Goal: Transaction & Acquisition: Purchase product/service

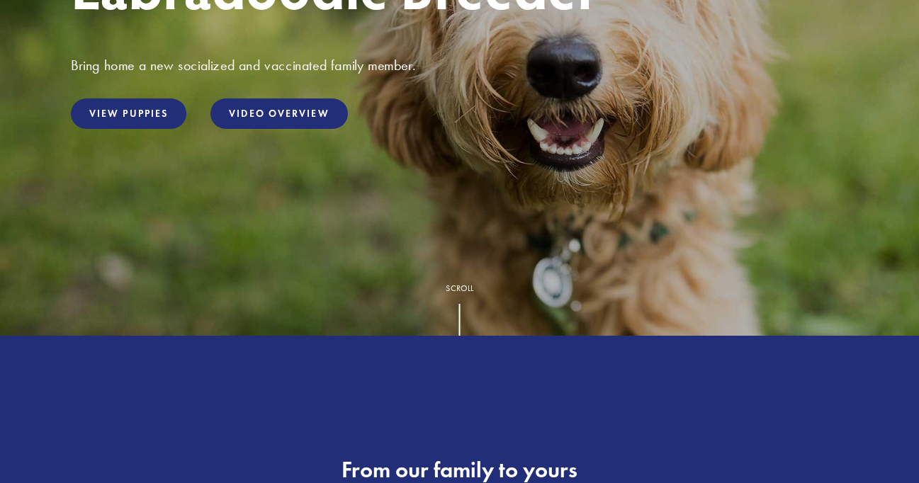
scroll to position [339, 0]
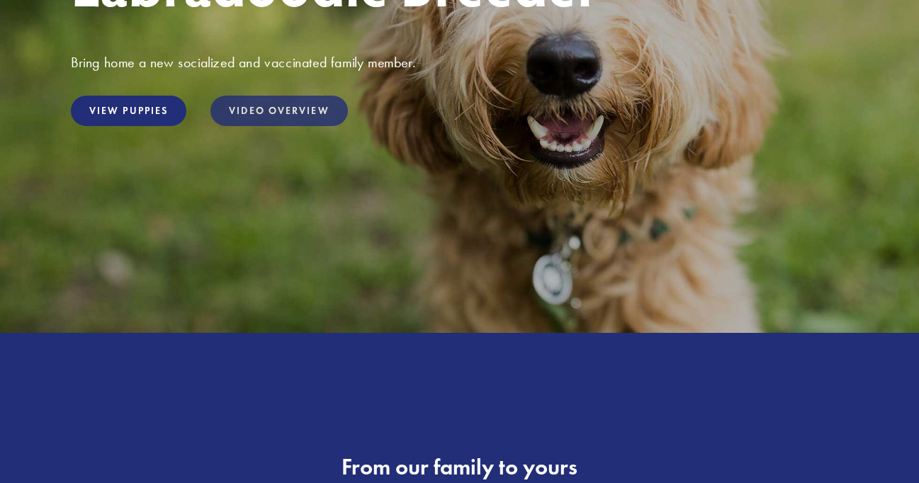
click at [257, 113] on link "Video Overview" at bounding box center [278, 111] width 137 height 30
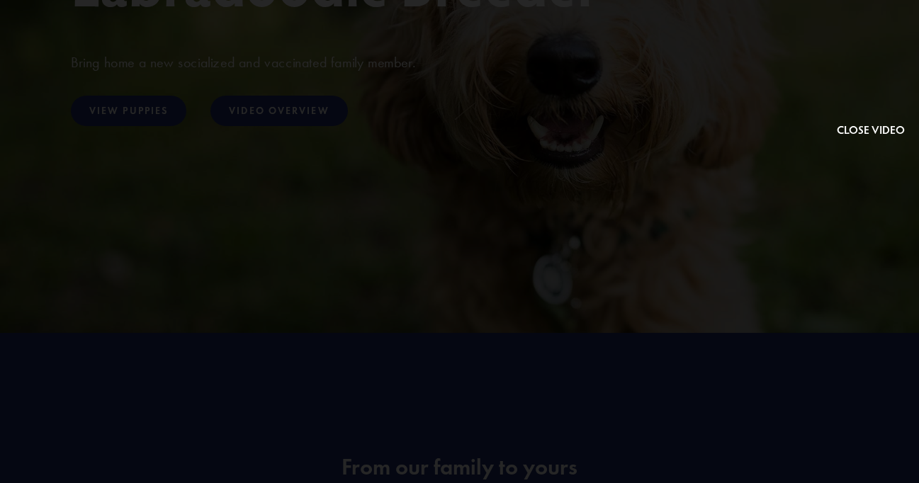
drag, startPoint x: 260, startPoint y: 450, endPoint x: 260, endPoint y: 442, distance: 7.8
click at [260, 442] on div at bounding box center [459, 241] width 919 height 483
click at [859, 75] on button at bounding box center [870, 76] width 68 height 125
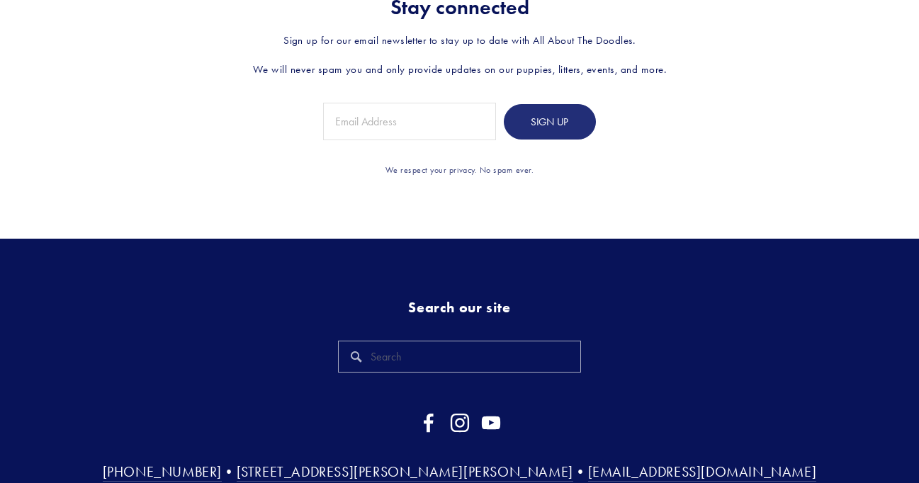
scroll to position [3501, 0]
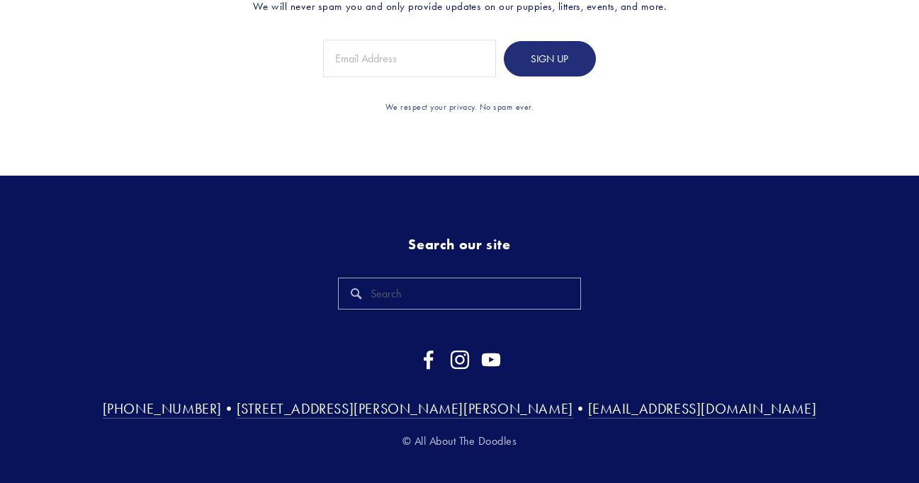
drag, startPoint x: 298, startPoint y: 385, endPoint x: 533, endPoint y: 388, distance: 234.5
click at [533, 399] on h3 "(815) 501-3900 • 34697 Wheeler Rd Kirkland, IL 60146 • Phil@AllAboutTheDoodles.…" at bounding box center [459, 408] width 777 height 18
copy h3 "[STREET_ADDRESS][PERSON_NAME][PERSON_NAME]"
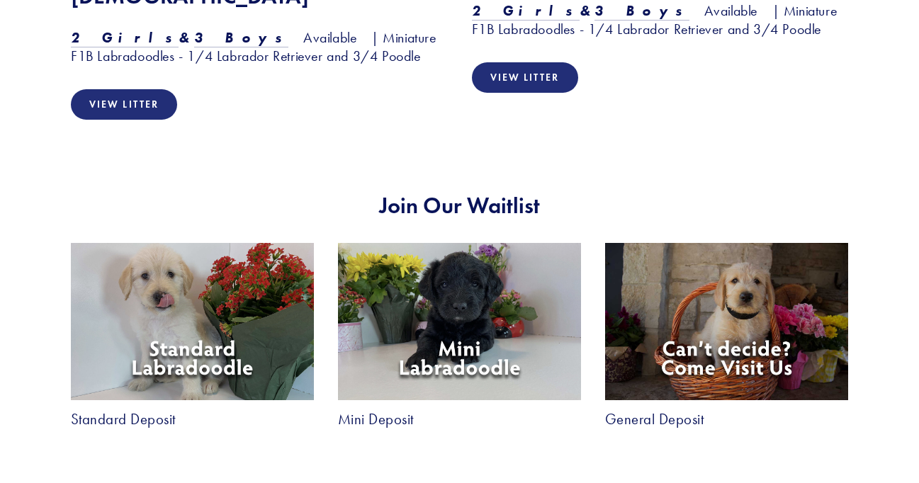
scroll to position [1507, 0]
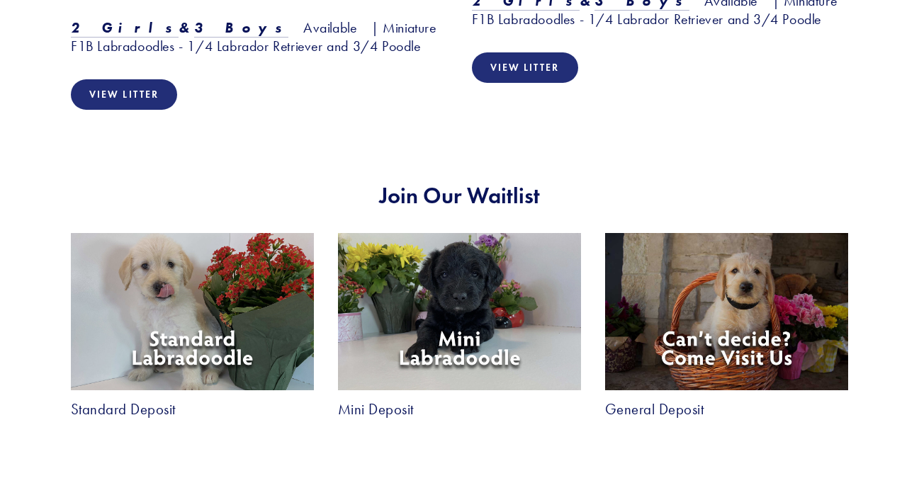
click at [395, 402] on link "Mini Deposit" at bounding box center [376, 409] width 76 height 15
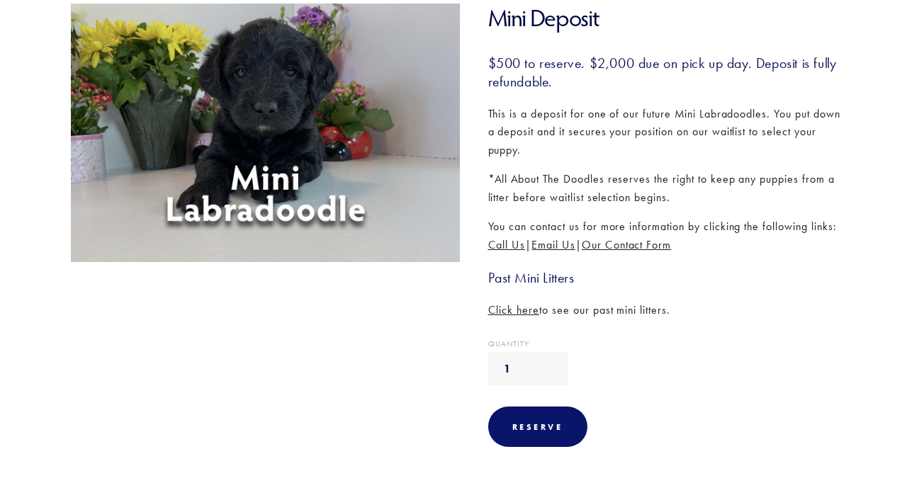
scroll to position [233, 0]
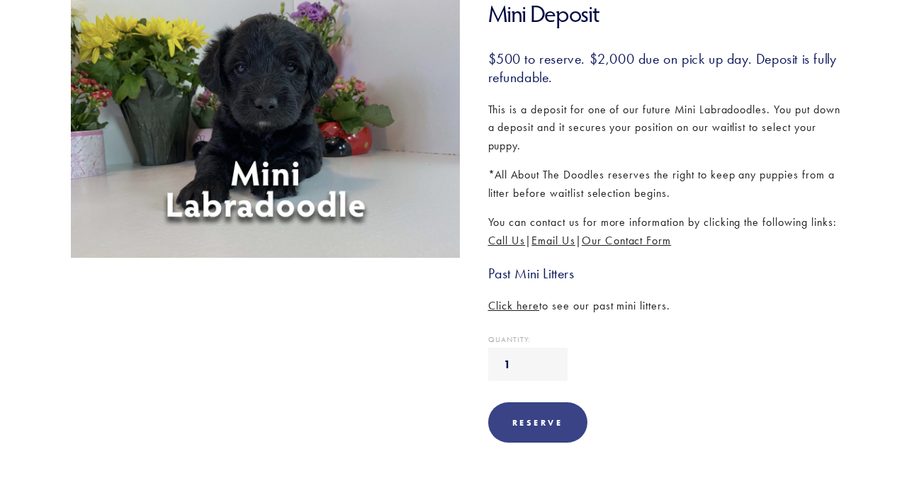
click at [533, 418] on div "Reserve" at bounding box center [537, 422] width 51 height 11
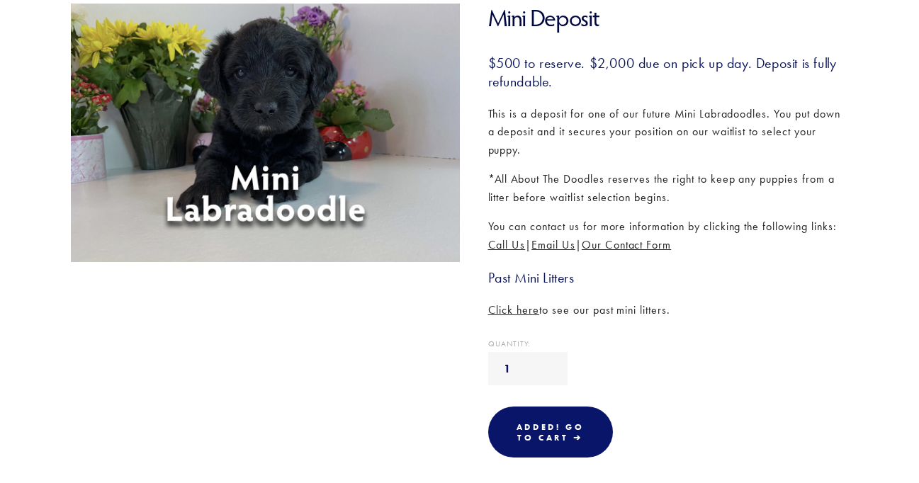
scroll to position [192, 0]
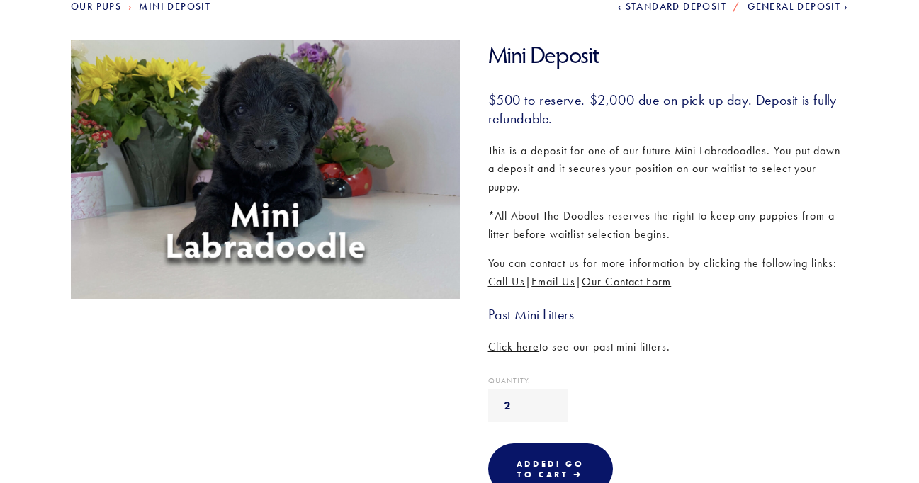
click at [540, 399] on input "2" at bounding box center [527, 405] width 79 height 33
type input "1"
click at [541, 409] on input "1" at bounding box center [527, 405] width 79 height 33
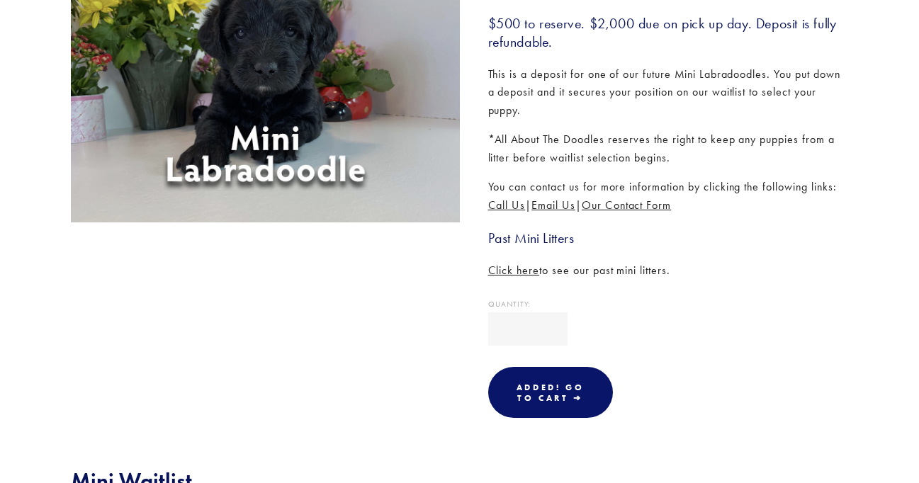
scroll to position [288, 0]
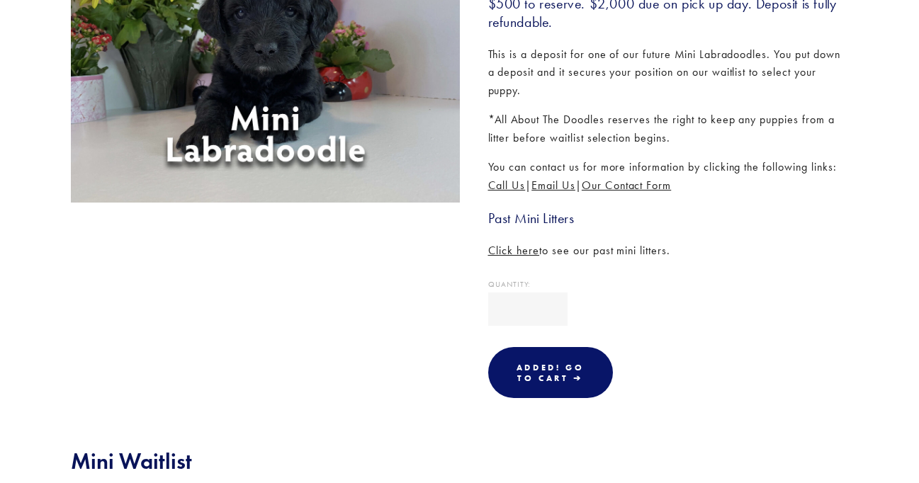
click at [518, 253] on span "Click here" at bounding box center [514, 250] width 52 height 13
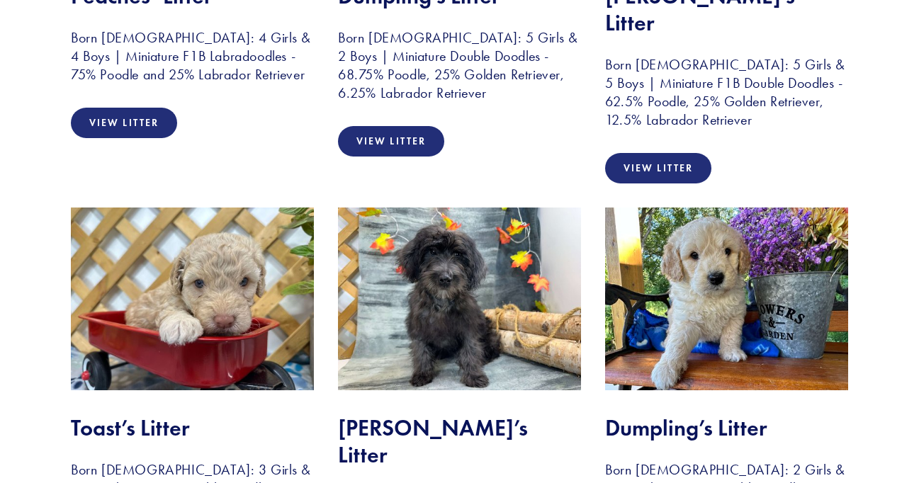
scroll to position [564, 0]
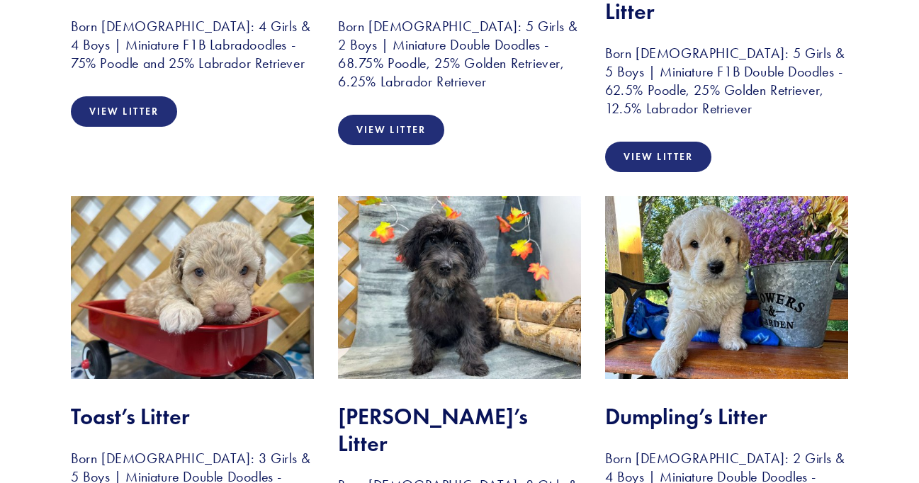
click at [751, 142] on div "View Litter" at bounding box center [726, 157] width 243 height 30
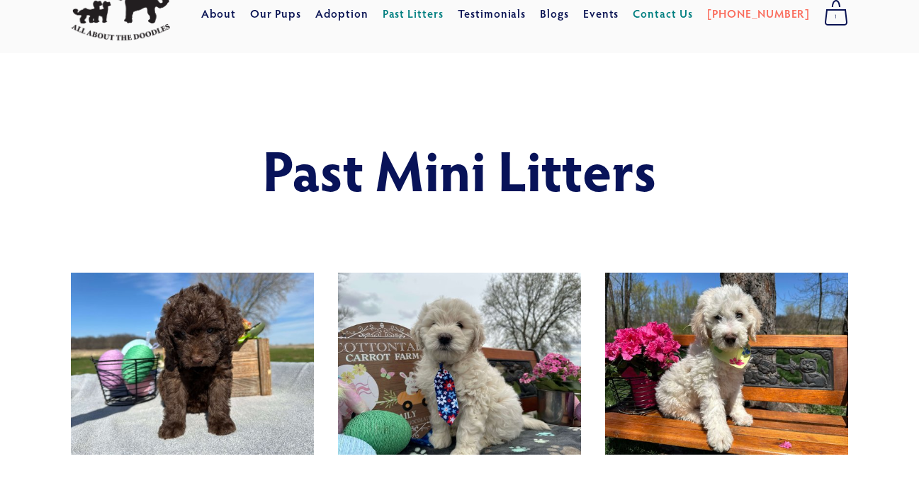
scroll to position [50, 0]
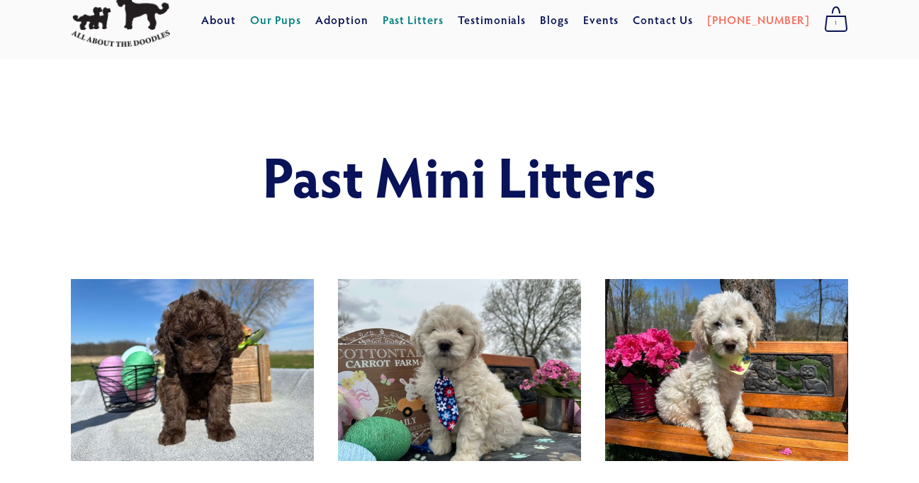
click at [302, 18] on link "Our Pups" at bounding box center [276, 19] width 52 height 25
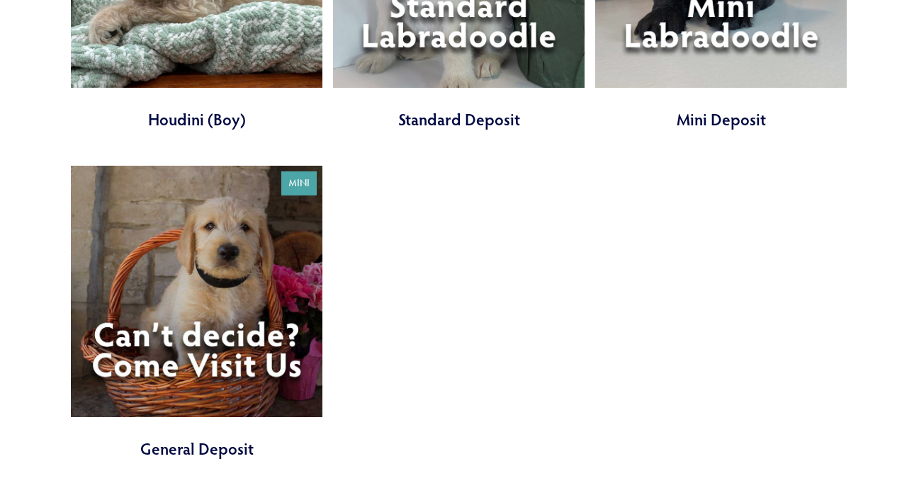
scroll to position [1705, 0]
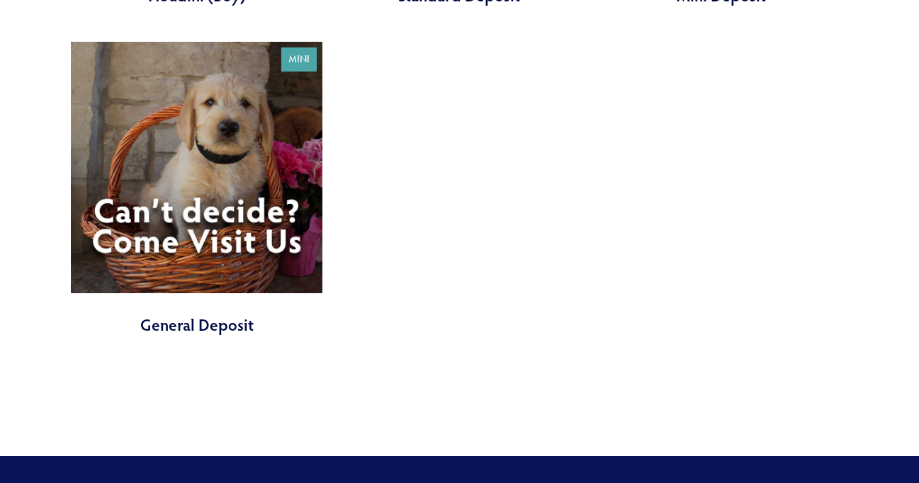
scroll to position [1827, 0]
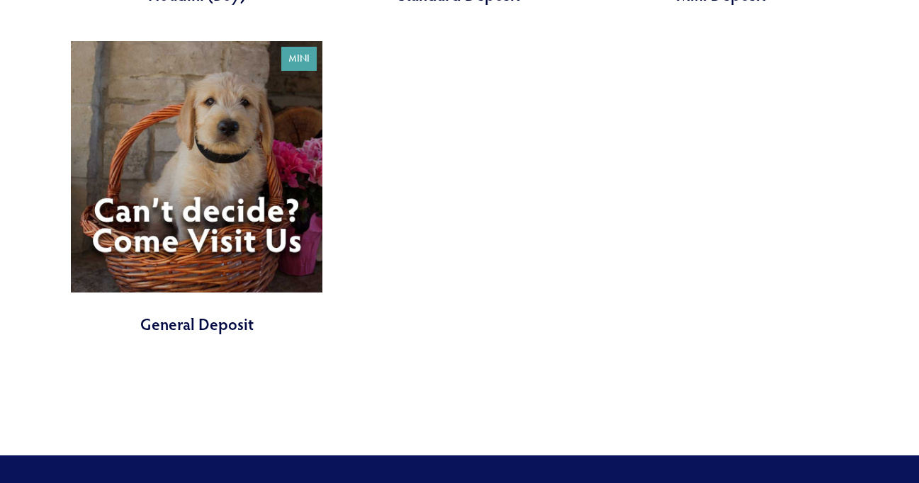
click at [186, 335] on link at bounding box center [196, 188] width 251 height 294
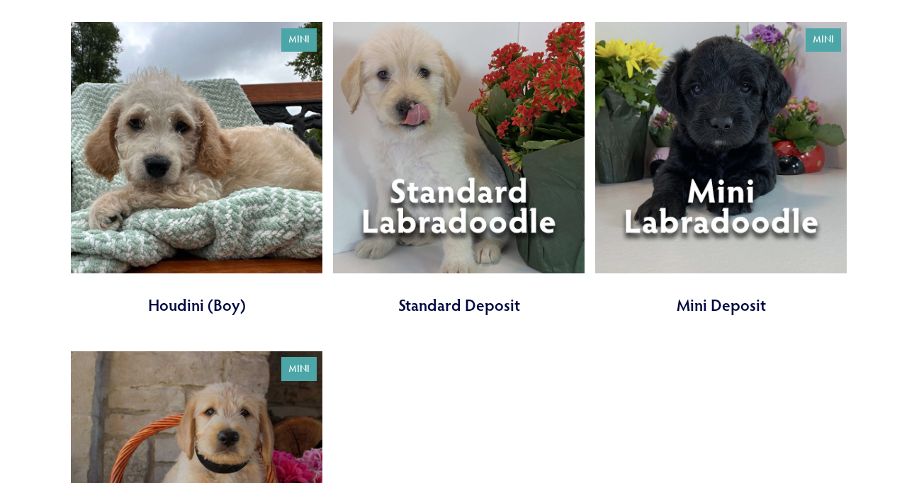
scroll to position [1516, 0]
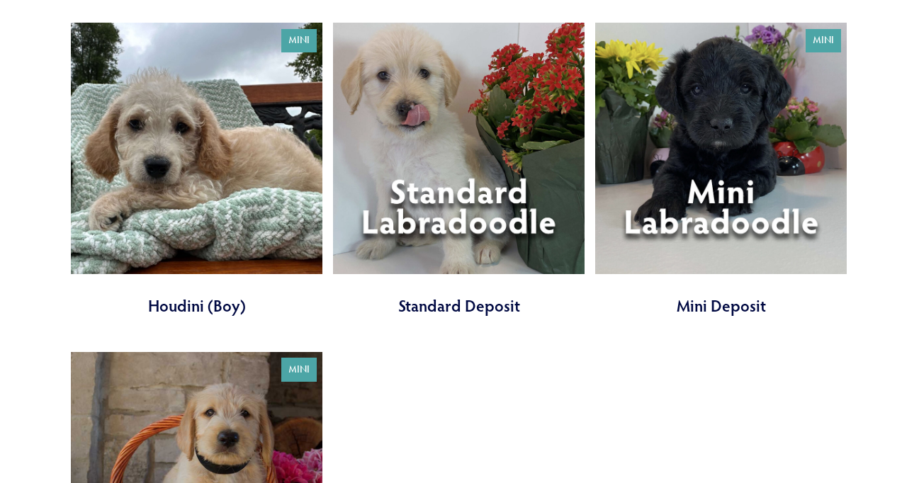
click at [708, 317] on link at bounding box center [720, 170] width 251 height 294
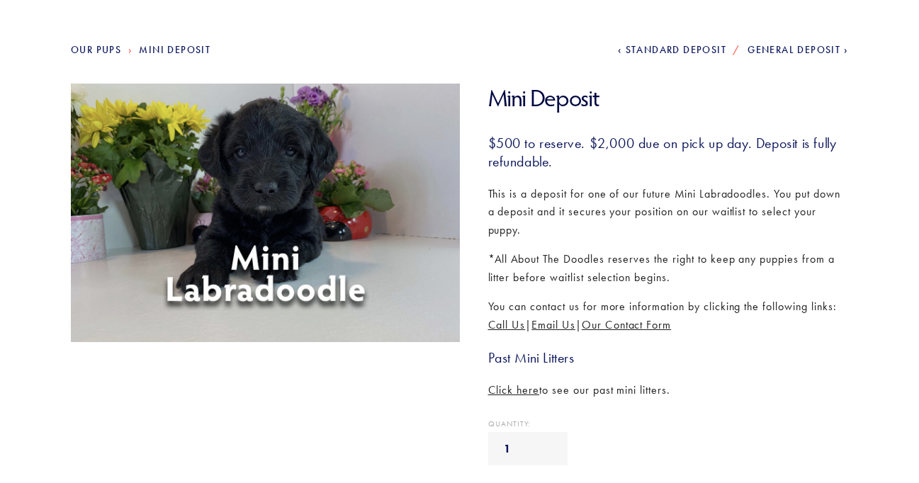
scroll to position [108, 0]
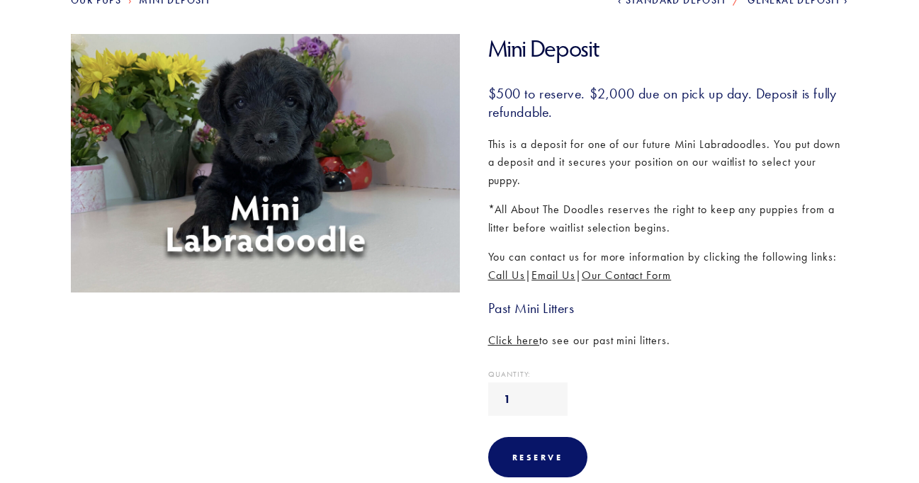
scroll to position [200, 0]
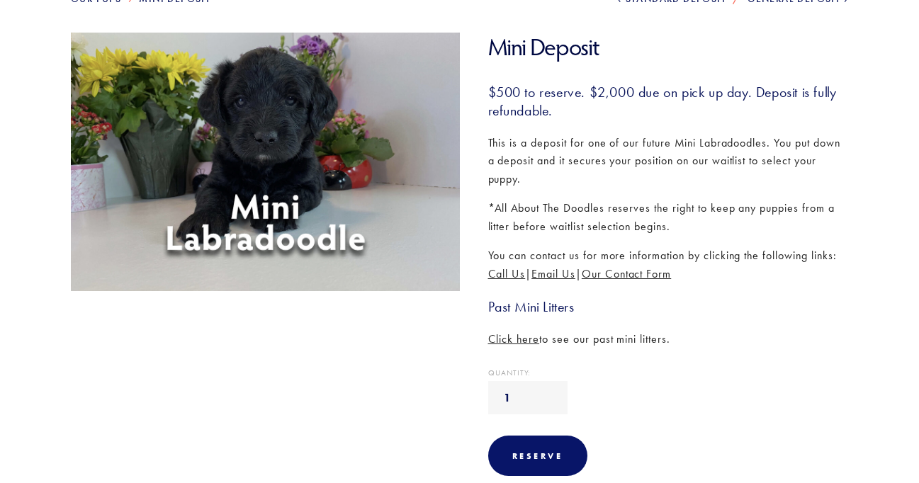
click at [555, 273] on span "Email Us" at bounding box center [553, 273] width 44 height 13
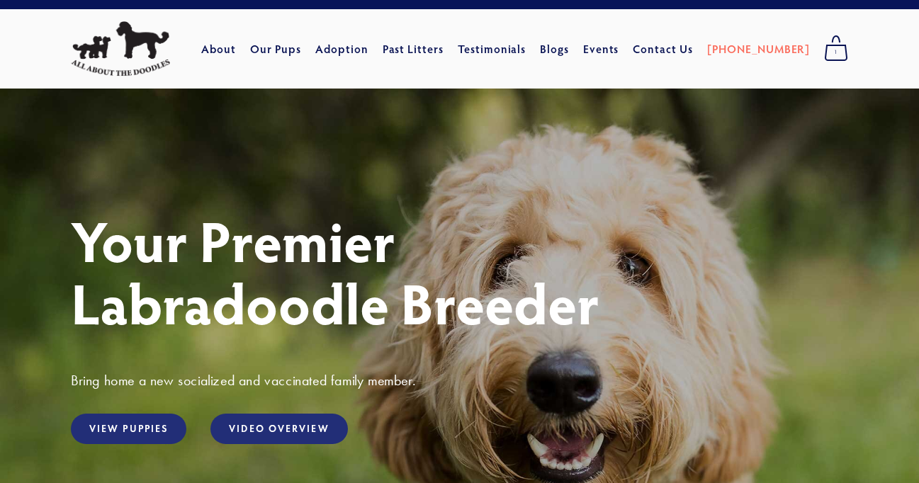
scroll to position [21, 0]
